Goal: Check status: Check status

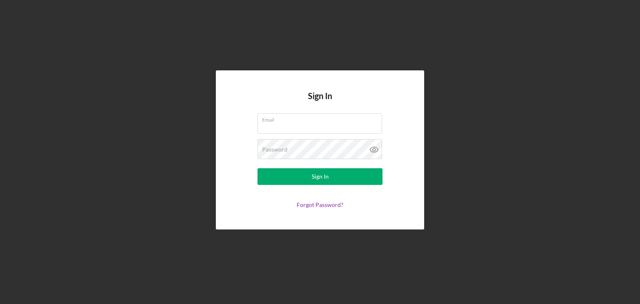
type input "[EMAIL_ADDRESS][DOMAIN_NAME]"
click at [324, 191] on form "Email [EMAIL_ADDRESS][DOMAIN_NAME] Password Sign In Forgot Password?" at bounding box center [320, 160] width 167 height 95
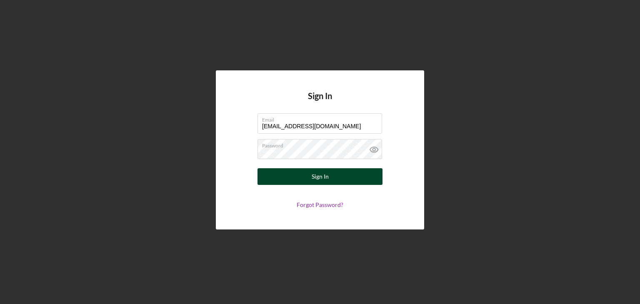
click at [324, 177] on div "Sign In" at bounding box center [320, 176] width 17 height 17
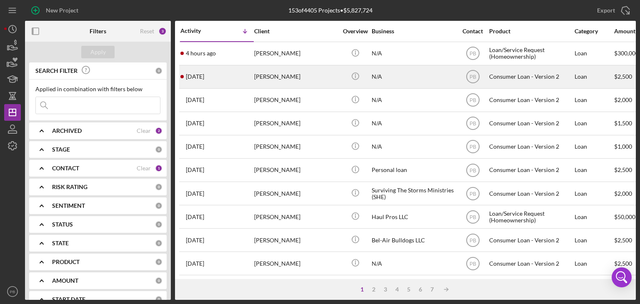
click at [262, 72] on div "[PERSON_NAME]" at bounding box center [295, 77] width 83 height 22
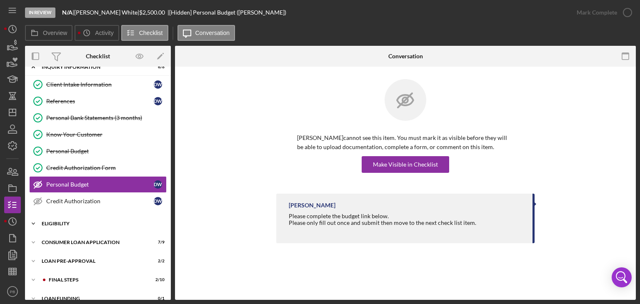
scroll to position [22, 0]
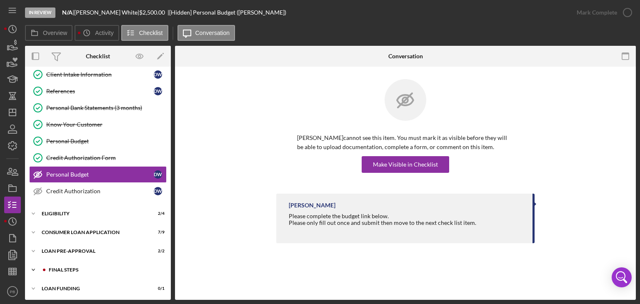
click at [61, 271] on div "Icon/Expander FINAL STEPS 2 / 10" at bounding box center [98, 270] width 146 height 17
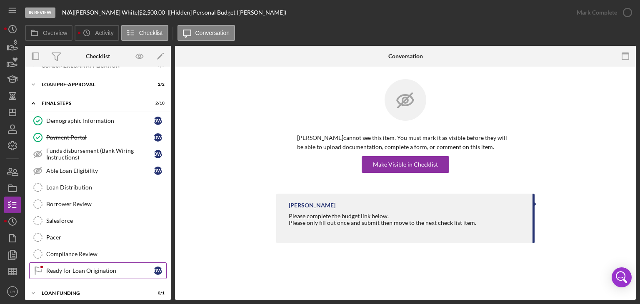
drag, startPoint x: 69, startPoint y: 271, endPoint x: 70, endPoint y: 266, distance: 4.4
click at [69, 270] on div "Ready for Loan Origination" at bounding box center [100, 271] width 108 height 7
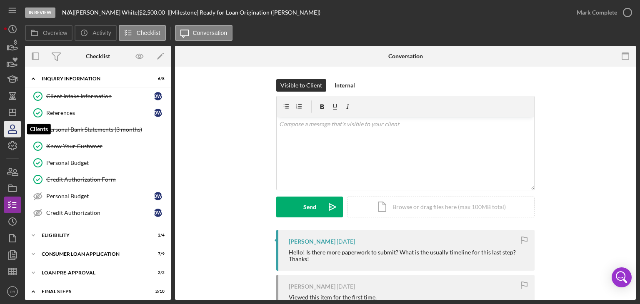
click at [15, 126] on icon "button" at bounding box center [12, 129] width 21 height 21
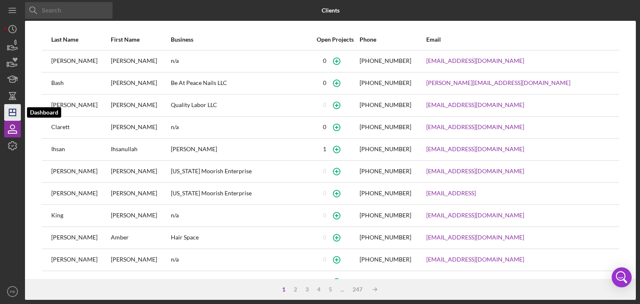
click at [14, 110] on icon "Icon/Dashboard" at bounding box center [12, 112] width 21 height 21
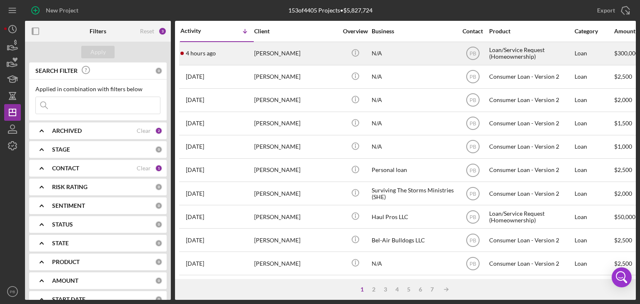
click at [264, 51] on div "[PERSON_NAME]" at bounding box center [295, 54] width 83 height 22
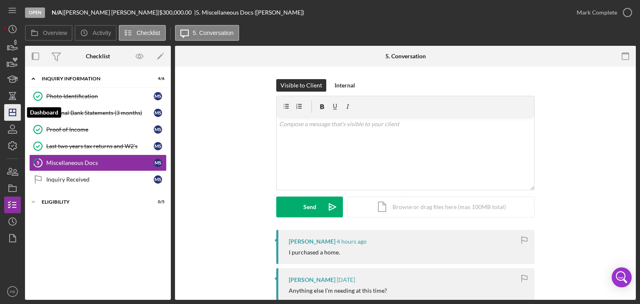
click at [16, 108] on icon "Icon/Dashboard" at bounding box center [12, 112] width 21 height 21
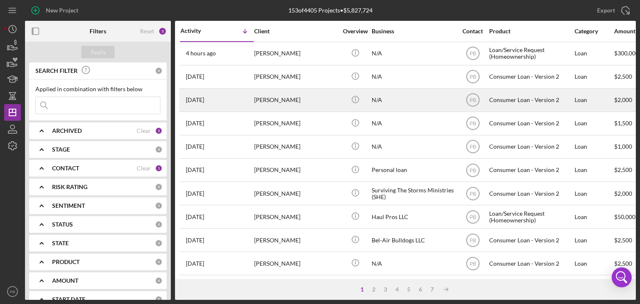
click at [286, 108] on div "[PERSON_NAME]" at bounding box center [295, 100] width 83 height 22
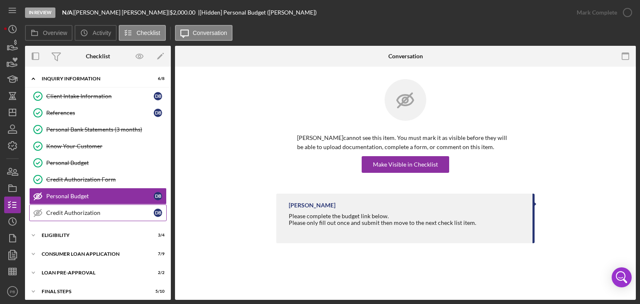
scroll to position [22, 0]
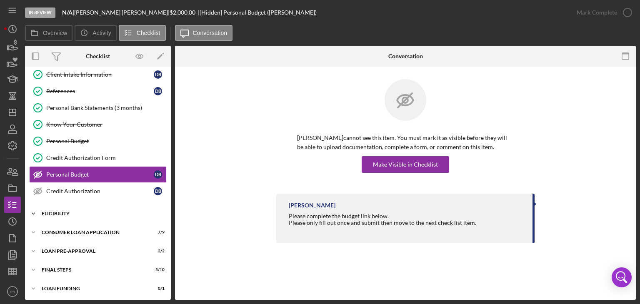
click at [73, 212] on div "Eligibility" at bounding box center [101, 213] width 119 height 5
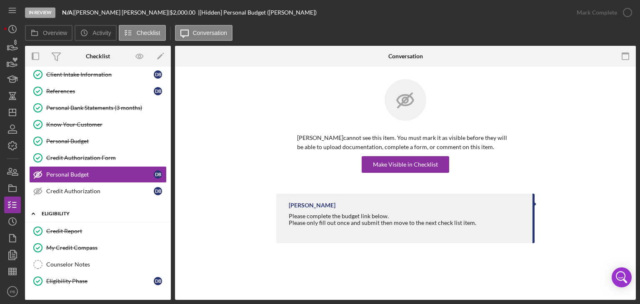
click at [72, 212] on div "Eligibility" at bounding box center [101, 213] width 119 height 5
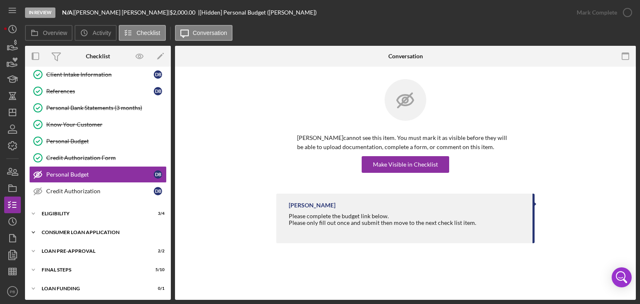
click at [83, 236] on div "Icon/Expander Consumer Loan Application 7 / 9" at bounding box center [98, 232] width 146 height 17
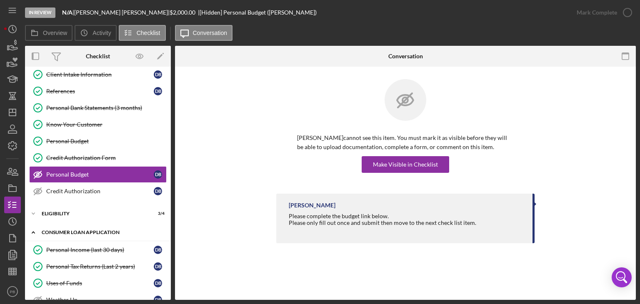
click at [82, 233] on div "Consumer Loan Application" at bounding box center [101, 232] width 119 height 5
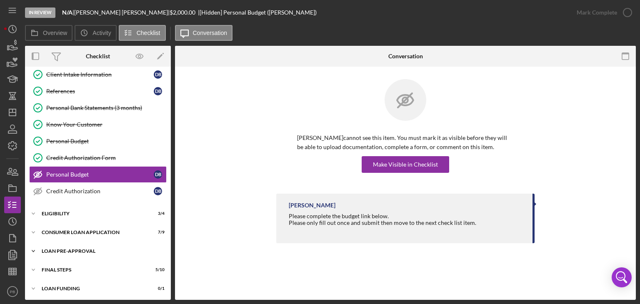
click at [83, 251] on div "Loan Pre-Approval" at bounding box center [101, 251] width 119 height 5
click at [83, 250] on div "Loan Pre-Approval" at bounding box center [101, 251] width 119 height 5
click at [43, 271] on div "Icon/Expander FINAL STEPS 5 / 10" at bounding box center [98, 270] width 146 height 17
click at [45, 271] on div "FINAL STEPS" at bounding box center [101, 270] width 119 height 5
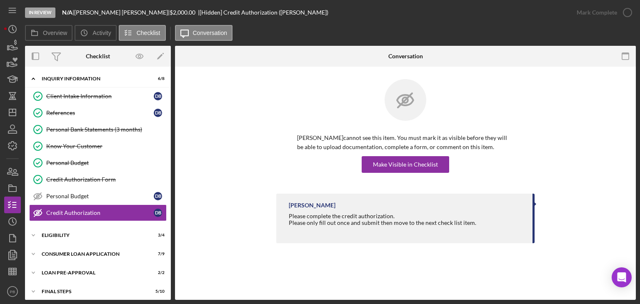
scroll to position [22, 0]
